Goal: Transaction & Acquisition: Purchase product/service

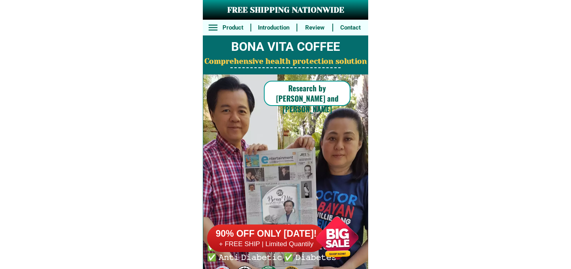
click at [339, 234] on div at bounding box center [338, 238] width 62 height 62
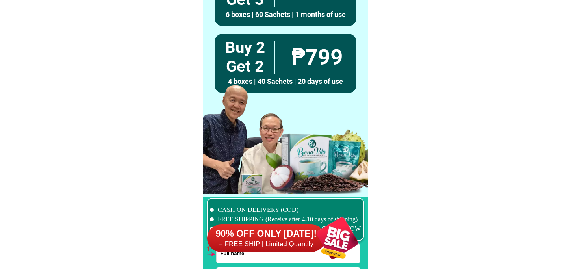
scroll to position [5795, 0]
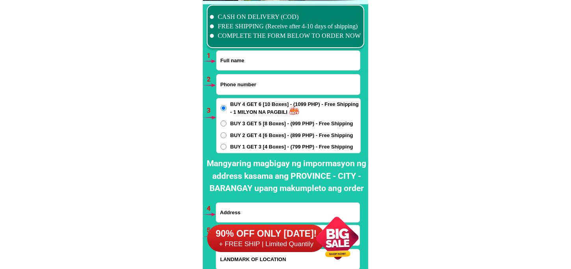
click at [233, 67] on input "Input full_name" at bounding box center [288, 60] width 143 height 19
paste input "[PERSON_NAME]"
type input "[PERSON_NAME]"
click at [243, 85] on input "Input phone_number" at bounding box center [288, 84] width 143 height 20
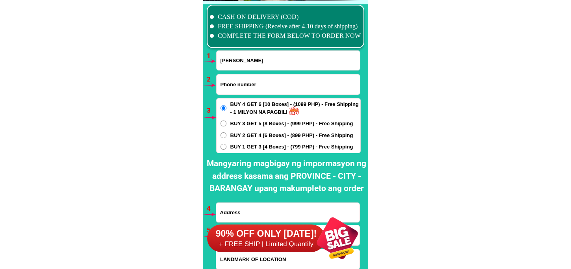
paste input "09602490079"
type input "09602490079"
click at [240, 146] on span "BUY 1 GET 3 [4 Boxes] - (799 PHP) - Free Shipping" at bounding box center [292, 147] width 123 height 8
click at [227, 146] on input "BUY 1 GET 3 [4 Boxes] - (799 PHP) - Free Shipping" at bounding box center [224, 147] width 6 height 6
radio input "true"
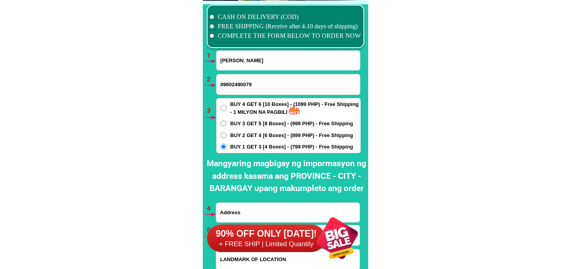
scroll to position [5882, 0]
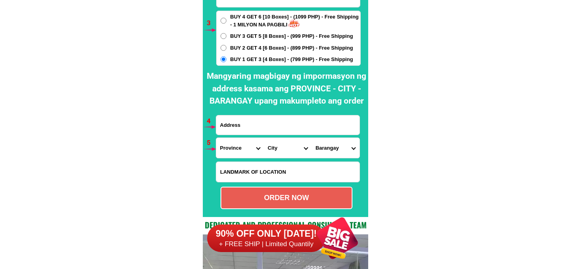
drag, startPoint x: 238, startPoint y: 121, endPoint x: 257, endPoint y: 137, distance: 23.8
click at [238, 121] on input "Input address" at bounding box center [287, 124] width 143 height 19
paste input "Sto.Domingo Norte [PERSON_NAME],[GEOGRAPHIC_DATA]"
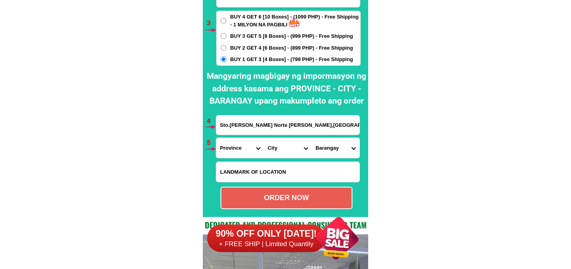
type input "Sto.Domingo Norte [PERSON_NAME],[GEOGRAPHIC_DATA]"
click at [234, 144] on select "Province [GEOGRAPHIC_DATA] [GEOGRAPHIC_DATA][PERSON_NAME][GEOGRAPHIC_DATA][GEOG…" at bounding box center [240, 148] width 48 height 20
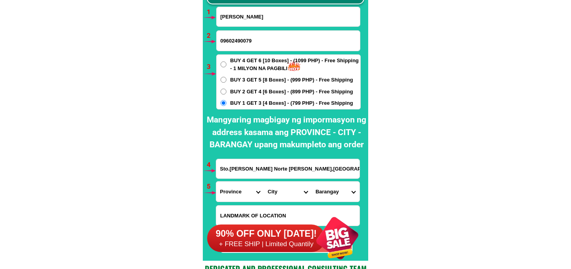
select select "63_32"
click at [278, 192] on select "City [PERSON_NAME] Bagulin Balaoan [PERSON_NAME][GEOGRAPHIC_DATA] La-union-[GEO…" at bounding box center [288, 192] width 48 height 20
click at [264, 182] on select "City [PERSON_NAME] Bagulin Balaoan [PERSON_NAME][GEOGRAPHIC_DATA] La-union-[GEO…" at bounding box center [288, 192] width 48 height 20
click at [284, 168] on input "Sto.Domingo Norte [PERSON_NAME],[GEOGRAPHIC_DATA]" at bounding box center [287, 168] width 143 height 19
click at [292, 186] on select "City [PERSON_NAME] Bagulin Balaoan [PERSON_NAME][GEOGRAPHIC_DATA] La-union-[GEO…" at bounding box center [288, 192] width 48 height 20
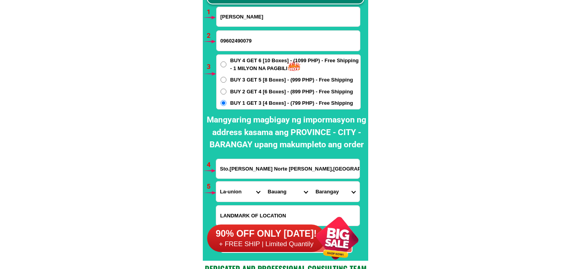
select select "63_321615"
click at [264, 182] on select "City [PERSON_NAME] Bagulin Balaoan [PERSON_NAME][GEOGRAPHIC_DATA] La-union-[GEO…" at bounding box center [288, 192] width 48 height 20
click at [336, 188] on select "Barangay [PERSON_NAME] (pob.) [PERSON_NAME] Bungro Buselbusel Cabalitocan Canto…" at bounding box center [336, 192] width 48 height 20
select select "63_32161531002"
click at [312, 182] on select "Barangay [PERSON_NAME] (pob.) [PERSON_NAME] Bungro Buselbusel Cabalitocan Canto…" at bounding box center [336, 192] width 48 height 20
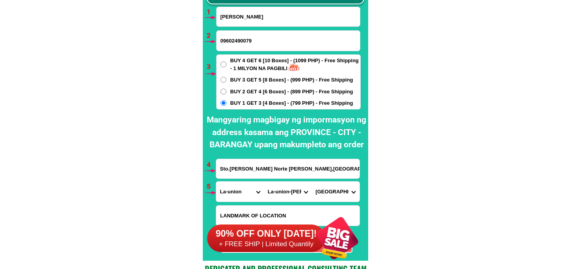
drag, startPoint x: 335, startPoint y: 191, endPoint x: 337, endPoint y: 182, distance: 8.8
click at [335, 186] on select "Barangay [PERSON_NAME] (pob.) [PERSON_NAME] Bungro Buselbusel Cabalitocan Canto…" at bounding box center [336, 192] width 48 height 20
click at [312, 182] on select "Barangay [PERSON_NAME] (pob.) [PERSON_NAME] Bungro Buselbusel Cabalitocan Canto…" at bounding box center [336, 192] width 48 height 20
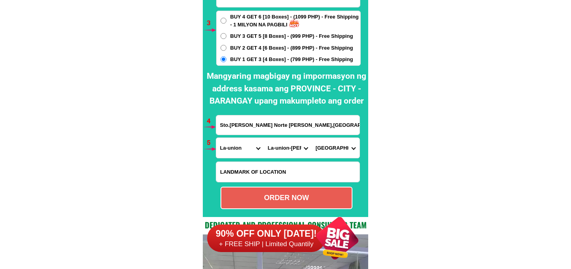
click at [301, 199] on div "ORDER NOW" at bounding box center [286, 198] width 130 height 11
radio input "true"
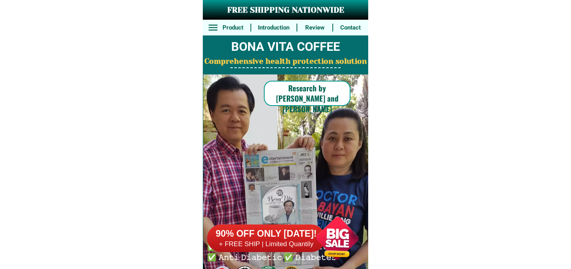
click at [305, 232] on h6 "90% OFF ONLY [DATE]!" at bounding box center [266, 234] width 118 height 12
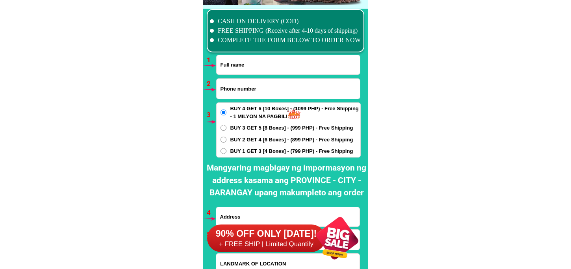
scroll to position [5795, 0]
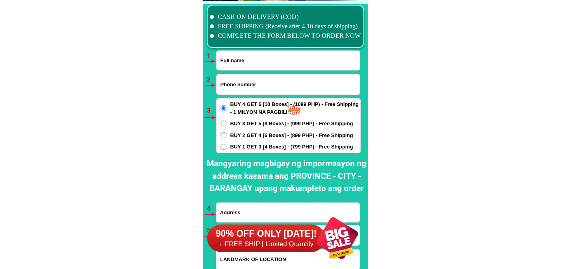
click at [236, 53] on input "Input full_name" at bounding box center [288, 60] width 143 height 19
paste input "[PERSON_NAME]"
type input "[PERSON_NAME]"
click at [231, 88] on input "Input phone_number" at bounding box center [288, 84] width 143 height 20
paste input "09196015138"
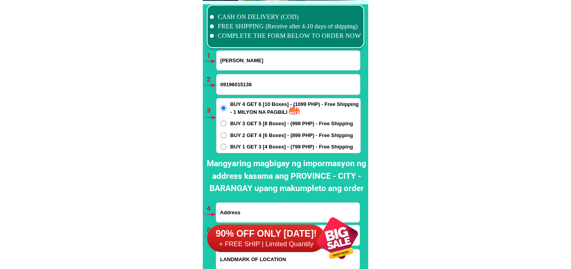
type input "09196015138"
click at [239, 143] on span "BUY 1 GET 3 [4 Boxes] - (799 PHP) - Free Shipping" at bounding box center [292, 147] width 123 height 8
click at [227, 144] on input "BUY 1 GET 3 [4 Boxes] - (799 PHP) - Free Shipping" at bounding box center [224, 147] width 6 height 6
radio input "true"
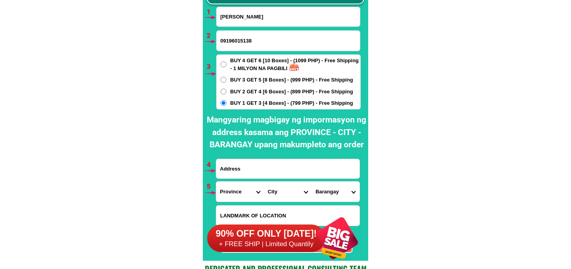
click at [253, 167] on input "Input address" at bounding box center [287, 168] width 143 height 19
paste input "[GEOGRAPHIC_DATA], [GEOGRAPHIC_DATA] ,Bulan [PERSON_NAME] near [GEOGRAPHIC_DATA]"
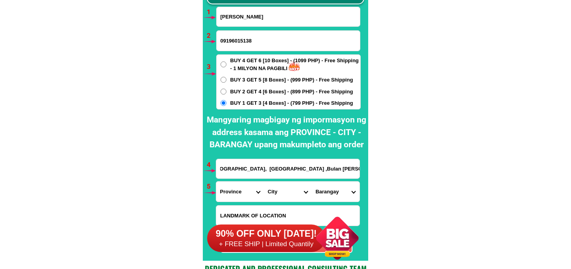
type input "[GEOGRAPHIC_DATA], [GEOGRAPHIC_DATA] ,Bulan [PERSON_NAME] near [GEOGRAPHIC_DATA]"
click at [234, 196] on select "Province [GEOGRAPHIC_DATA] [GEOGRAPHIC_DATA][PERSON_NAME][GEOGRAPHIC_DATA][GEOG…" at bounding box center [240, 192] width 48 height 20
select select "63_662"
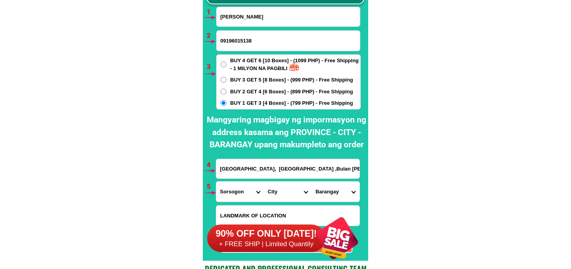
click at [216, 182] on select "Province [GEOGRAPHIC_DATA] [GEOGRAPHIC_DATA][PERSON_NAME][GEOGRAPHIC_DATA][GEOG…" at bounding box center [240, 192] width 48 height 20
drag, startPoint x: 273, startPoint y: 180, endPoint x: 275, endPoint y: 186, distance: 6.4
click at [273, 182] on form "[PERSON_NAME] 09196015138 ORDER NOW [GEOGRAPHIC_DATA], [GEOGRAPHIC_DATA] ,[GEOG…" at bounding box center [288, 130] width 145 height 246
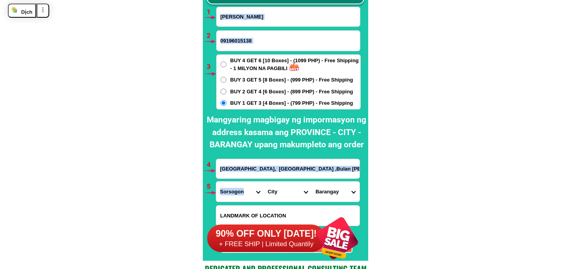
click at [275, 189] on select "City [GEOGRAPHIC_DATA] Bulan Bulusan Castilla [PERSON_NAME] [PERSON_NAME] Santa…" at bounding box center [288, 192] width 48 height 20
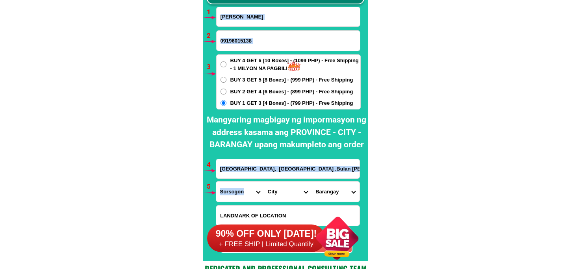
select select "63_6626367"
click at [264, 182] on select "City [GEOGRAPHIC_DATA] Bulan Bulusan Castilla [PERSON_NAME] [PERSON_NAME] Santa…" at bounding box center [288, 192] width 48 height 20
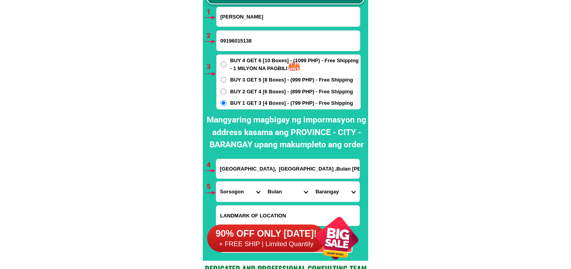
drag, startPoint x: 333, startPoint y: 187, endPoint x: 333, endPoint y: 182, distance: 5.1
click at [333, 185] on select "Barangay A. [PERSON_NAME] [PERSON_NAME] [PERSON_NAME] ([PERSON_NAME]) Bical Bon…" at bounding box center [336, 192] width 48 height 20
select select "63_66263678541"
click at [312, 182] on select "Barangay A. [PERSON_NAME] [PERSON_NAME] [PERSON_NAME] ([PERSON_NAME]) Bical Bon…" at bounding box center [336, 192] width 48 height 20
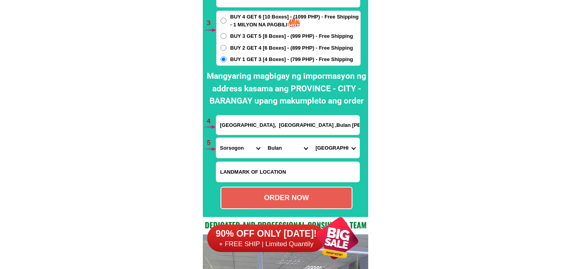
click at [293, 199] on div "ORDER NOW" at bounding box center [286, 198] width 130 height 11
radio input "true"
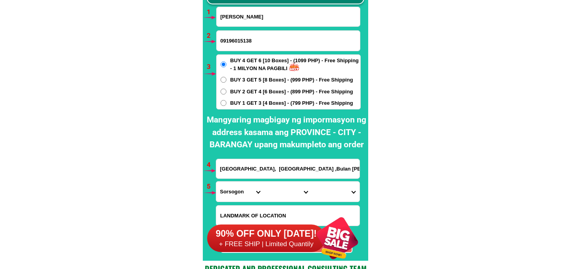
click at [242, 14] on input "[PERSON_NAME]" at bounding box center [288, 16] width 143 height 19
paste input "[PERSON_NAME]"
type input "[PERSON_NAME]"
click at [235, 37] on input "09196015138" at bounding box center [288, 41] width 143 height 20
paste input "09602366738"
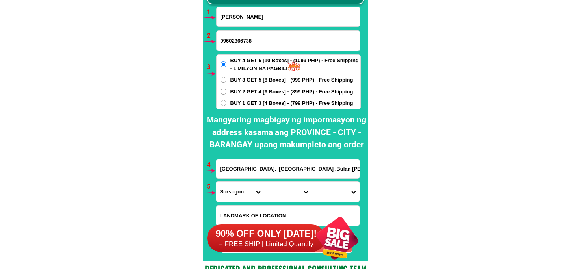
type input "09602366738"
click at [241, 98] on div "BUY 4 GET 6 [10 Boxes] - (1099 PHP) - Free Shipping - 1 MILYON NA PAGBILI BUY 3…" at bounding box center [288, 81] width 145 height 55
click at [237, 100] on span "BUY 1 GET 3 [4 Boxes] - (799 PHP) - Free Shipping" at bounding box center [292, 103] width 123 height 8
click at [227, 100] on input "BUY 1 GET 3 [4 Boxes] - (799 PHP) - Free Shipping" at bounding box center [224, 103] width 6 height 6
radio input "true"
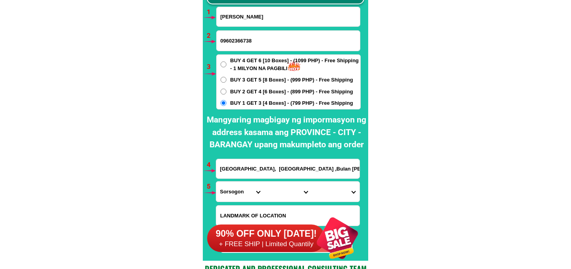
click at [255, 172] on input "[GEOGRAPHIC_DATA], [GEOGRAPHIC_DATA] ,Bulan [PERSON_NAME] near [GEOGRAPHIC_DATA]" at bounding box center [287, 168] width 143 height 19
paste input "Ma. [PERSON_NAME] 158 [PERSON_NAME] purok Dos zone 8 Cupang [GEOGRAPHIC_DATA]"
type input "Ma. [PERSON_NAME] 158 [PERSON_NAME] purok Dos zone 8 Cupang [GEOGRAPHIC_DATA]"
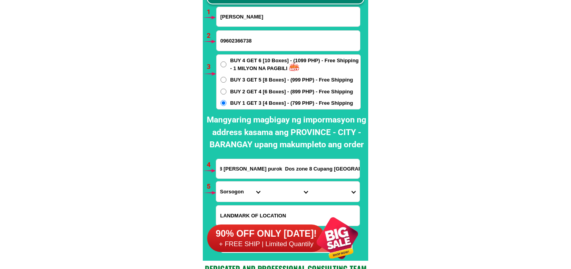
click at [243, 190] on select "Province [GEOGRAPHIC_DATA] [GEOGRAPHIC_DATA][PERSON_NAME][GEOGRAPHIC_DATA][GEOG…" at bounding box center [240, 192] width 48 height 20
select select "63_993"
click at [216, 182] on select "Province [GEOGRAPHIC_DATA] [GEOGRAPHIC_DATA][PERSON_NAME][GEOGRAPHIC_DATA][GEOG…" at bounding box center [240, 192] width 48 height 20
click at [278, 191] on select "City Angono Antipolo-city [GEOGRAPHIC_DATA] [GEOGRAPHIC_DATA] [GEOGRAPHIC_DATA]…" at bounding box center [288, 192] width 48 height 20
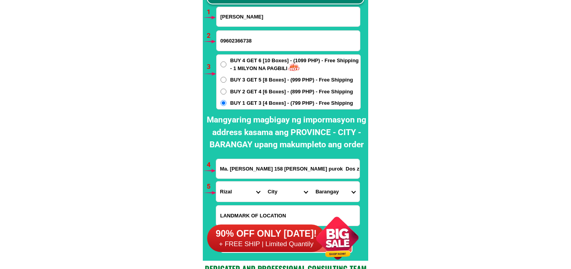
select select "63_993568"
click at [264, 182] on select "City Angono Antipolo-city [GEOGRAPHIC_DATA] [GEOGRAPHIC_DATA] [GEOGRAPHIC_DATA]…" at bounding box center [288, 192] width 48 height 20
click at [325, 188] on select "[GEOGRAPHIC_DATA] [PERSON_NAME][GEOGRAPHIC_DATA] [GEOGRAPHIC_DATA] [GEOGRAPHIC_…" at bounding box center [336, 192] width 48 height 20
select select "63_9935685390"
click at [312, 182] on select "[GEOGRAPHIC_DATA] [PERSON_NAME][GEOGRAPHIC_DATA] [GEOGRAPHIC_DATA] [GEOGRAPHIC_…" at bounding box center [336, 192] width 48 height 20
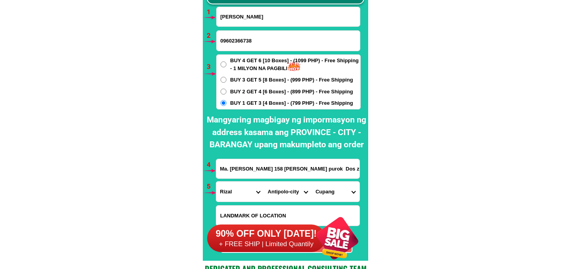
scroll to position [5882, 0]
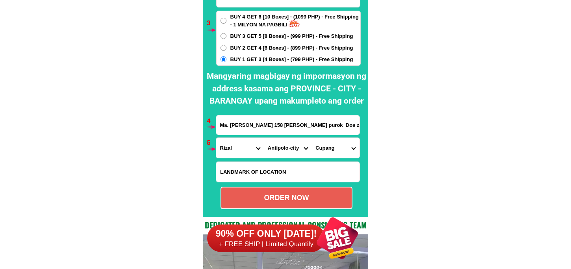
click at [330, 179] on input "Input LANDMARKOFLOCATION" at bounding box center [287, 172] width 143 height 20
click at [328, 186] on form "[PERSON_NAME] 09602366738 ORDER NOW Ma. [PERSON_NAME] 158 [PERSON_NAME] purok D…" at bounding box center [288, 86] width 145 height 246
click at [241, 192] on div "ORDER NOW" at bounding box center [287, 198] width 132 height 22
type input "09602366738"
radio input "true"
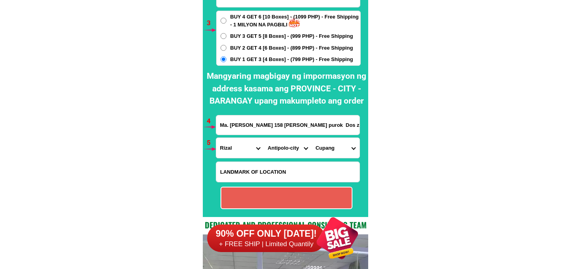
radio input "true"
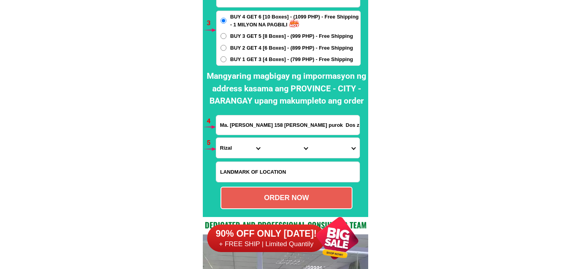
scroll to position [5838, 0]
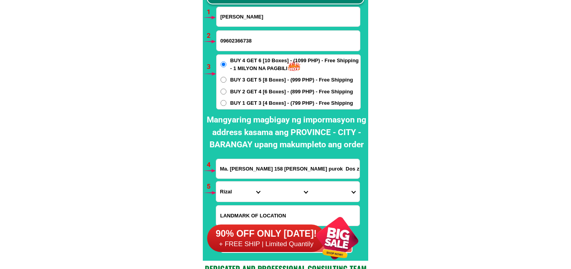
click at [257, 40] on input "09602366738" at bounding box center [288, 41] width 143 height 20
paste input "09602490079"
type input "09602490079"
click at [244, 16] on input "[PERSON_NAME]" at bounding box center [288, 16] width 143 height 19
paste input "[PERSON_NAME]"
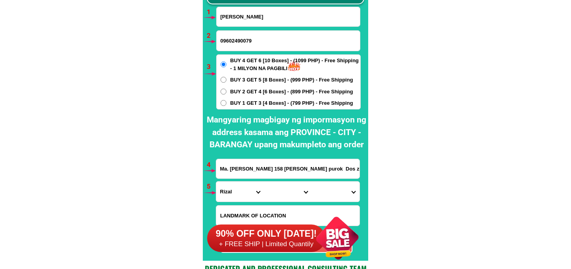
type input "[PERSON_NAME]"
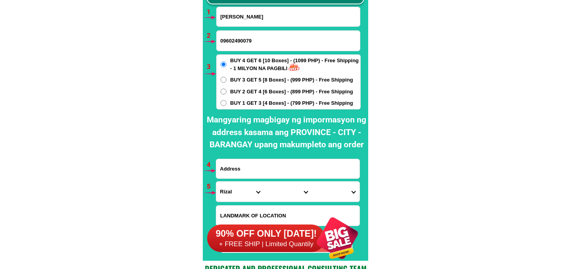
click at [254, 166] on input "Input address" at bounding box center [287, 168] width 143 height 19
paste input "Sto.Domingo Norte [PERSON_NAME],[GEOGRAPHIC_DATA]"
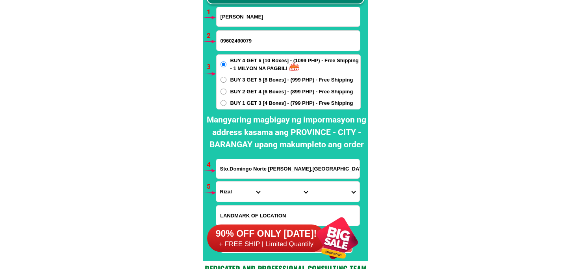
type input "Sto.Domingo Norte [PERSON_NAME],[GEOGRAPHIC_DATA]"
click at [228, 194] on select "Province [GEOGRAPHIC_DATA] [GEOGRAPHIC_DATA][PERSON_NAME][GEOGRAPHIC_DATA][GEOG…" at bounding box center [240, 192] width 48 height 20
select select "63_32"
click at [280, 192] on select "City" at bounding box center [288, 192] width 48 height 20
select select "63_321615"
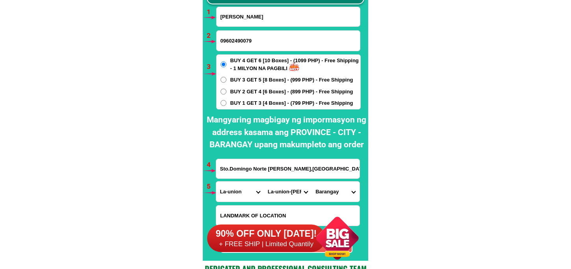
click at [264, 182] on select "City [PERSON_NAME] Bagulin Balaoan [PERSON_NAME][GEOGRAPHIC_DATA] La-union-[GEO…" at bounding box center [288, 192] width 48 height 20
click at [325, 189] on select "Barangay [PERSON_NAME] (pob.) [PERSON_NAME] Bungro Buselbusel Cabalitocan Canto…" at bounding box center [336, 192] width 48 height 20
select select "63_32161531002"
click at [312, 182] on select "Barangay [PERSON_NAME] (pob.) [PERSON_NAME] Bungro Buselbusel Cabalitocan Canto…" at bounding box center [336, 192] width 48 height 20
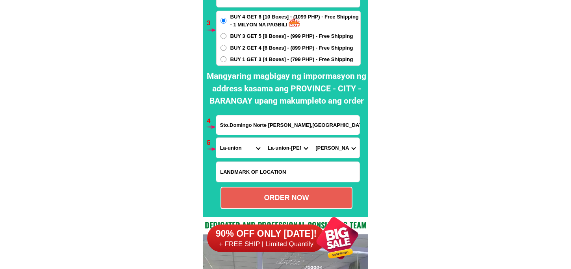
click at [297, 200] on div "ORDER NOW" at bounding box center [286, 198] width 130 height 11
radio input "true"
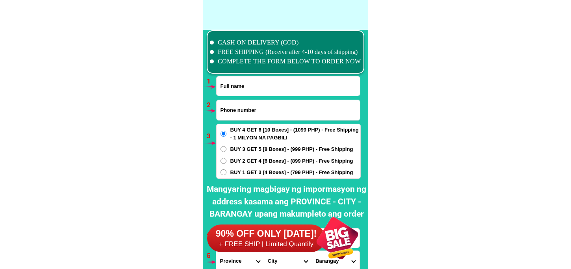
scroll to position [5795, 0]
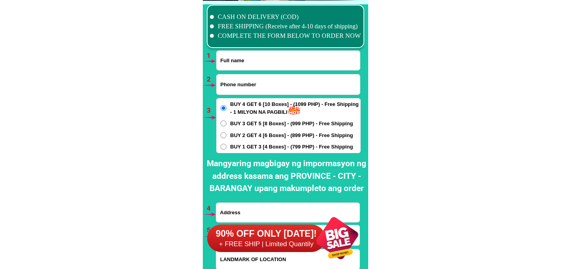
click at [256, 61] on input "Input full_name" at bounding box center [288, 60] width 143 height 19
paste input "Rose Cayetano"
type input "Rose Cayetano"
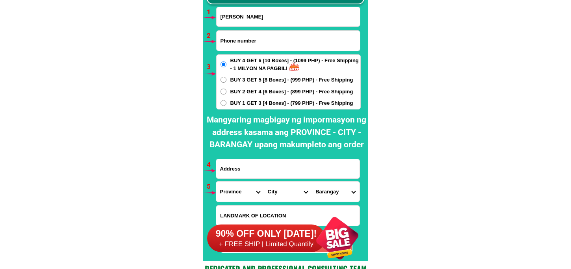
click at [266, 158] on form "Rose Cayetano ORDER NOW Province Abra Agusan-del-norte Agusan-del-sur Aklan Alb…" at bounding box center [288, 130] width 145 height 246
click at [264, 167] on input "Input address" at bounding box center [287, 168] width 143 height 19
paste input "#21 purok 1 Brgy Pampang Angeles City Pampanga"
type input "#21 purok 1 Brgy Pampang Angeles City Pampanga"
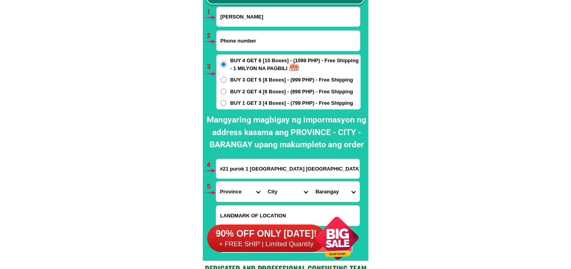
click at [239, 191] on select "Province [GEOGRAPHIC_DATA] [GEOGRAPHIC_DATA][PERSON_NAME][GEOGRAPHIC_DATA][GEOG…" at bounding box center [240, 192] width 48 height 20
select select "63_779"
click at [216, 182] on select "Province [GEOGRAPHIC_DATA] [GEOGRAPHIC_DATA][PERSON_NAME][GEOGRAPHIC_DATA][GEOG…" at bounding box center [240, 192] width 48 height 20
drag, startPoint x: 277, startPoint y: 199, endPoint x: 277, endPoint y: 193, distance: 5.5
click at [277, 197] on select "City Angeles-city Apalit Arayat Bacolor Candaba Floridablanca Guagua Lubao Maba…" at bounding box center [288, 192] width 48 height 20
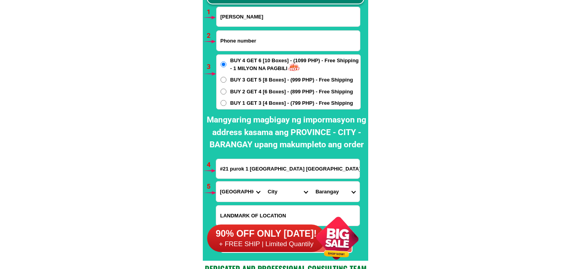
select select "63_7799308"
click at [264, 182] on select "City Angeles-city Apalit Arayat Bacolor Candaba Floridablanca Guagua Lubao Maba…" at bounding box center [288, 192] width 48 height 20
click at [321, 192] on select "Barangay Agapito del rosario Amsic Anunas Balibago Capaya Claro m. recto Cuayan…" at bounding box center [336, 192] width 48 height 20
select select "63_779930819894"
click at [312, 182] on select "Barangay Agapito del rosario Amsic Anunas Balibago Capaya Claro m. recto Cuayan…" at bounding box center [336, 192] width 48 height 20
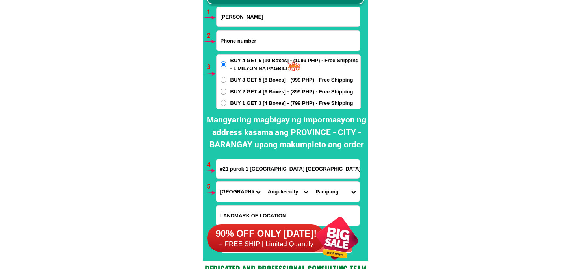
click at [259, 40] on input "Input phone_number" at bounding box center [288, 41] width 143 height 20
paste input "09474817505"
type input "09474817505"
click at [251, 100] on span "BUY 1 GET 3 [4 Boxes] - (799 PHP) - Free Shipping" at bounding box center [292, 103] width 123 height 8
click at [227, 100] on input "BUY 1 GET 3 [4 Boxes] - (799 PHP) - Free Shipping" at bounding box center [224, 103] width 6 height 6
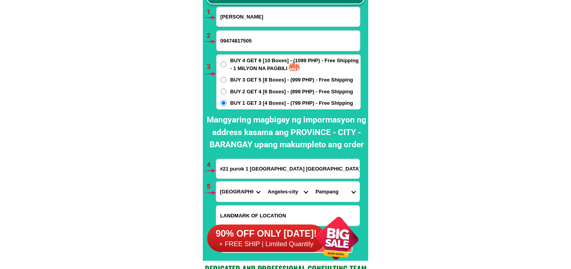
scroll to position [5882, 0]
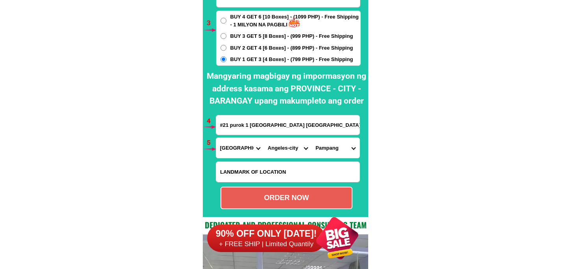
click at [254, 194] on div "ORDER NOW" at bounding box center [286, 198] width 130 height 11
radio input "true"
